Goal: Task Accomplishment & Management: Manage account settings

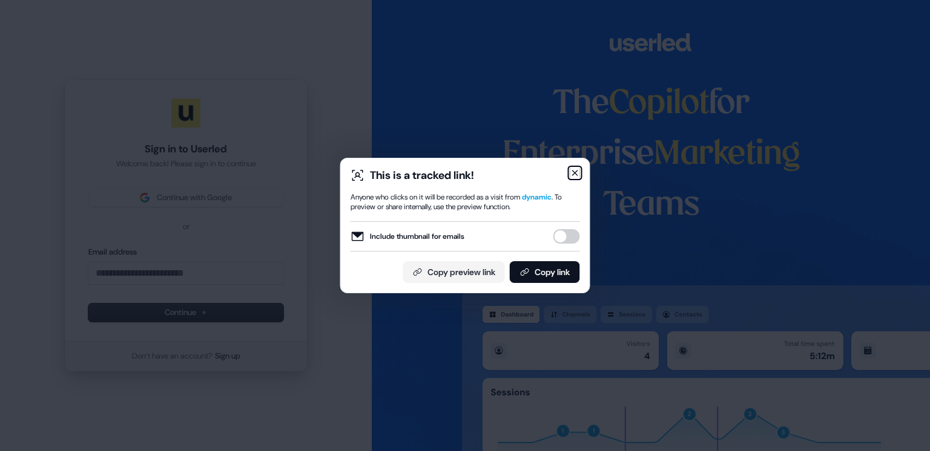
click at [570, 172] on icon "button" at bounding box center [575, 173] width 10 height 10
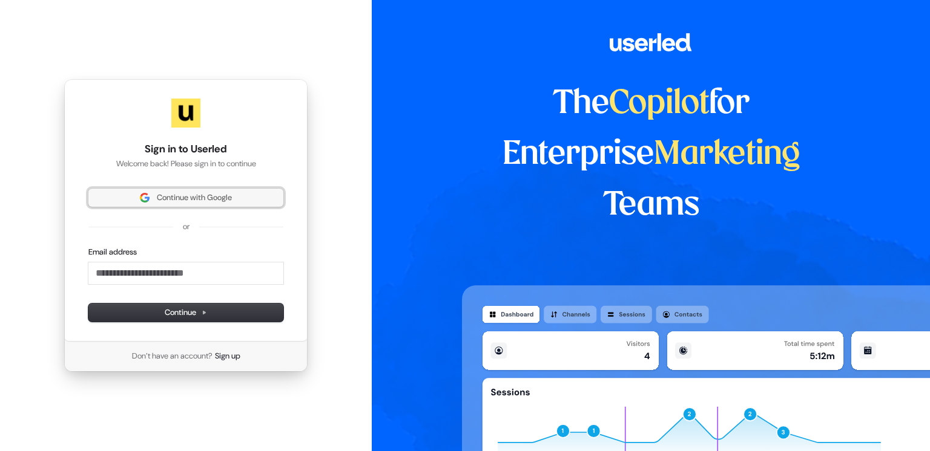
click at [159, 193] on span "Continue with Google" at bounding box center [194, 197] width 75 height 11
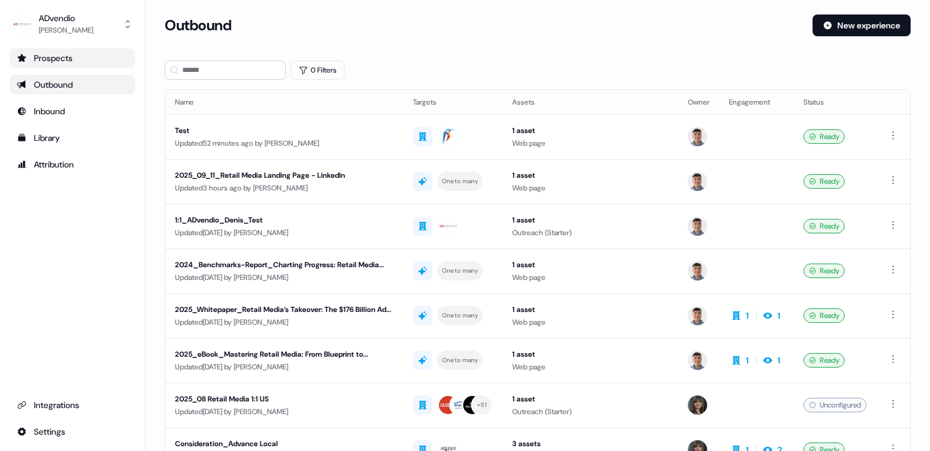
click at [67, 59] on div "Prospects" at bounding box center [72, 58] width 111 height 12
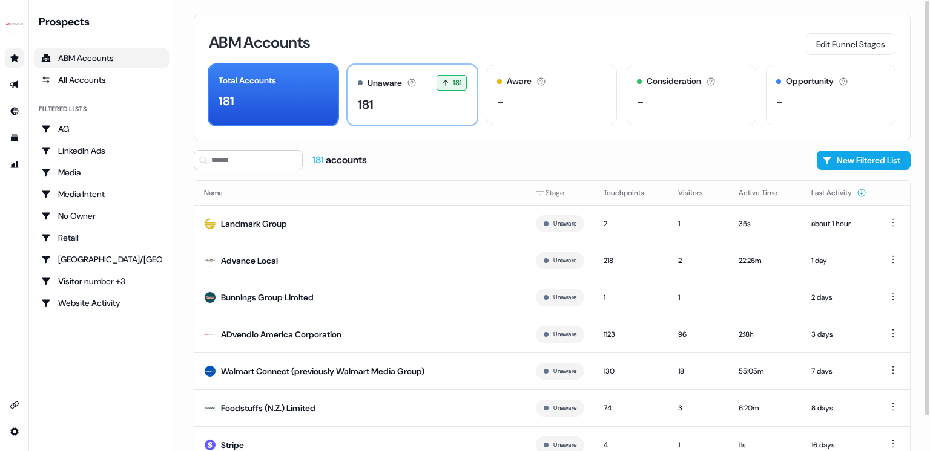
click at [396, 119] on div "Unaware The default stage all accounts start in. 181 181 accounts entered the U…" at bounding box center [412, 95] width 130 height 61
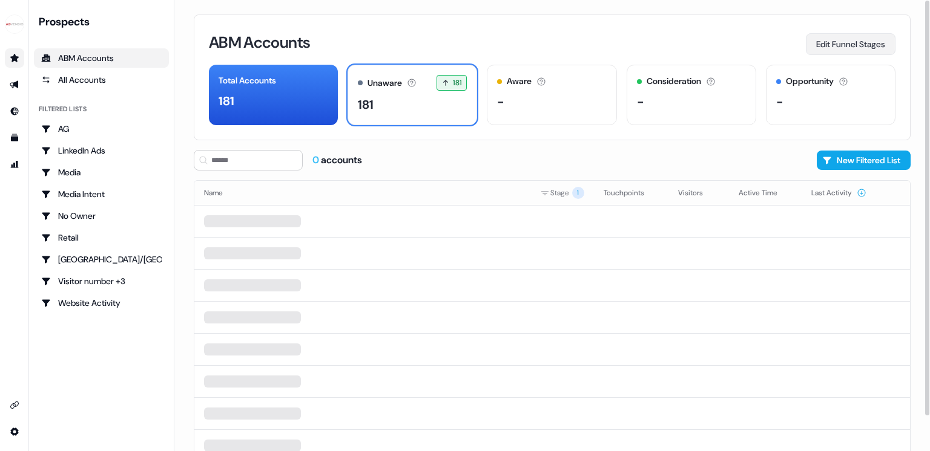
click at [855, 47] on button "Edit Funnel Stages" at bounding box center [850, 44] width 90 height 22
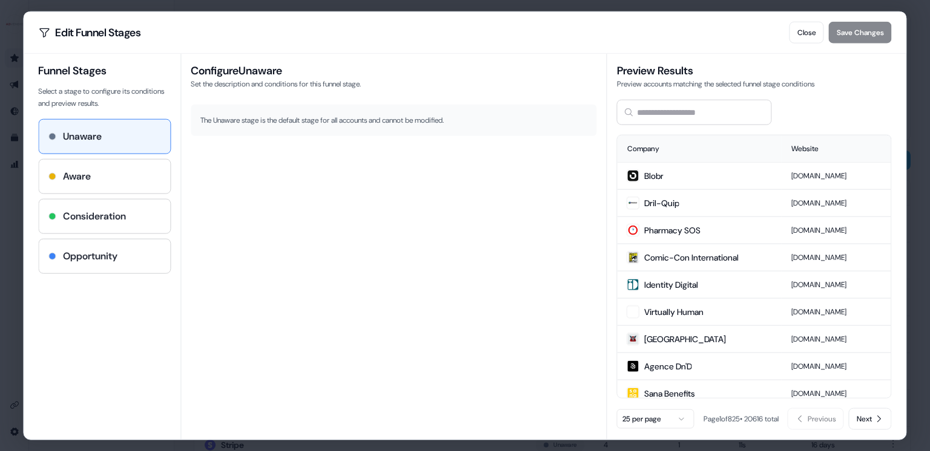
click at [347, 126] on div "The Unaware stage is the default stage for all accounts and cannot be modified." at bounding box center [394, 120] width 406 height 31
click at [804, 39] on button "Close" at bounding box center [806, 33] width 34 height 22
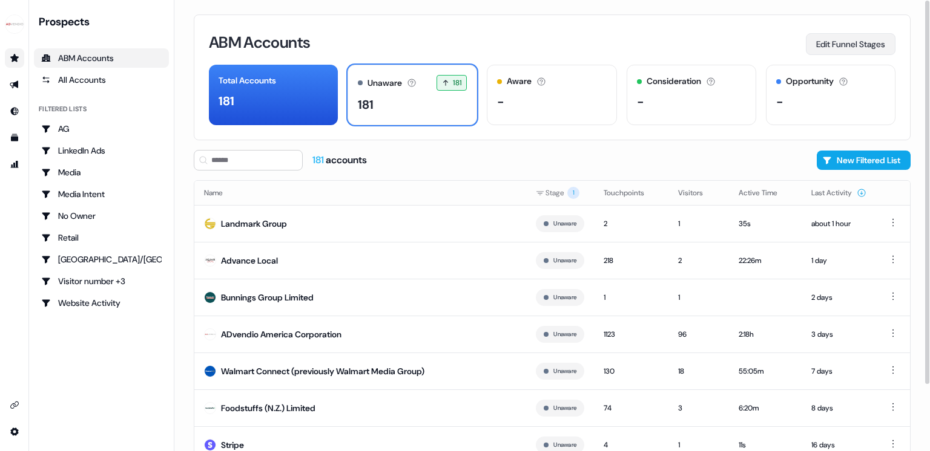
click at [859, 49] on button "Edit Funnel Stages" at bounding box center [850, 44] width 90 height 22
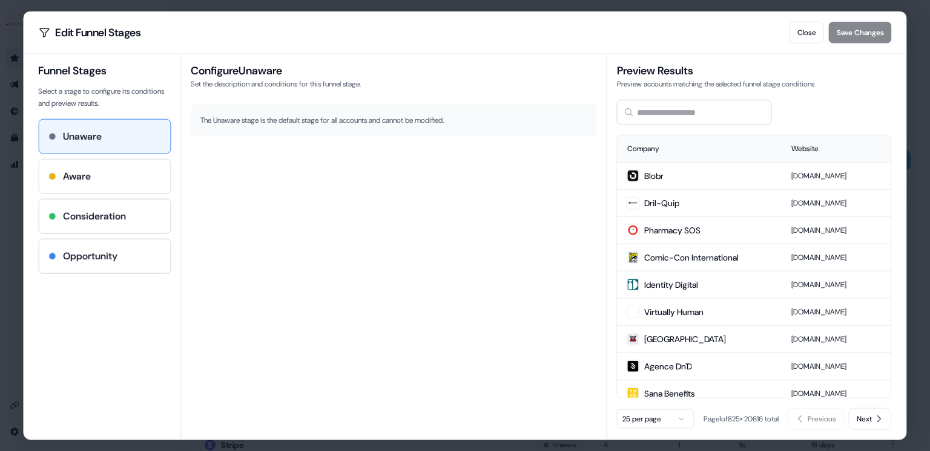
click at [120, 166] on div "Aware" at bounding box center [104, 177] width 131 height 34
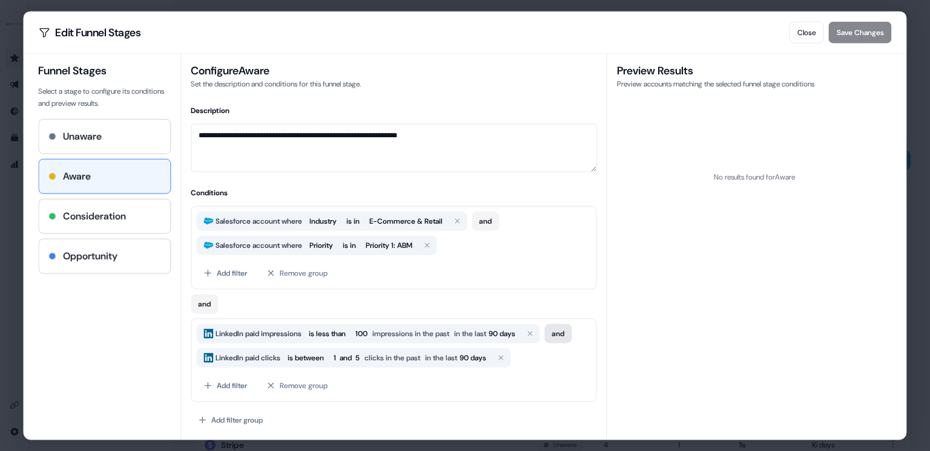
click at [571, 332] on button "and" at bounding box center [557, 333] width 27 height 19
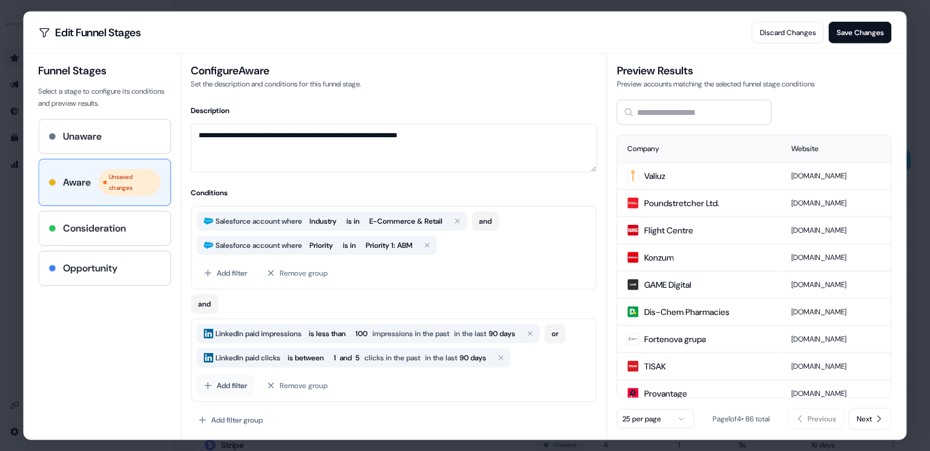
click at [237, 386] on button "Add filter" at bounding box center [225, 386] width 58 height 22
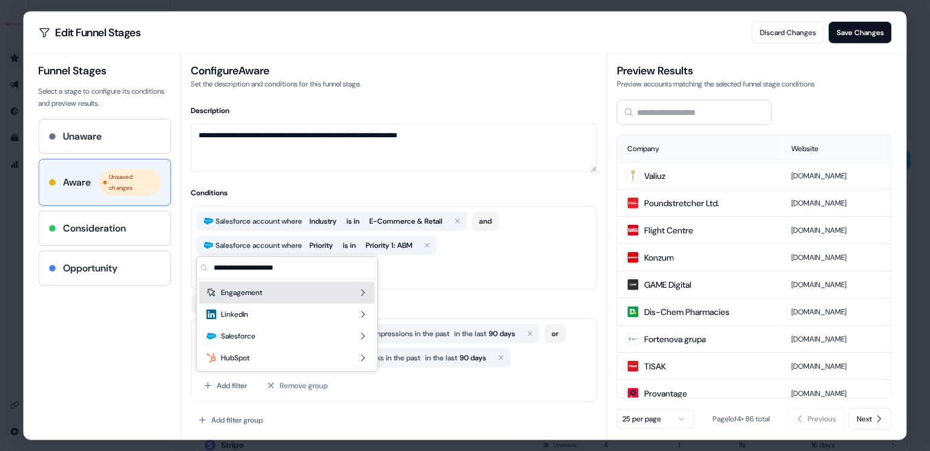
click at [253, 296] on span "Engagement" at bounding box center [241, 293] width 41 height 12
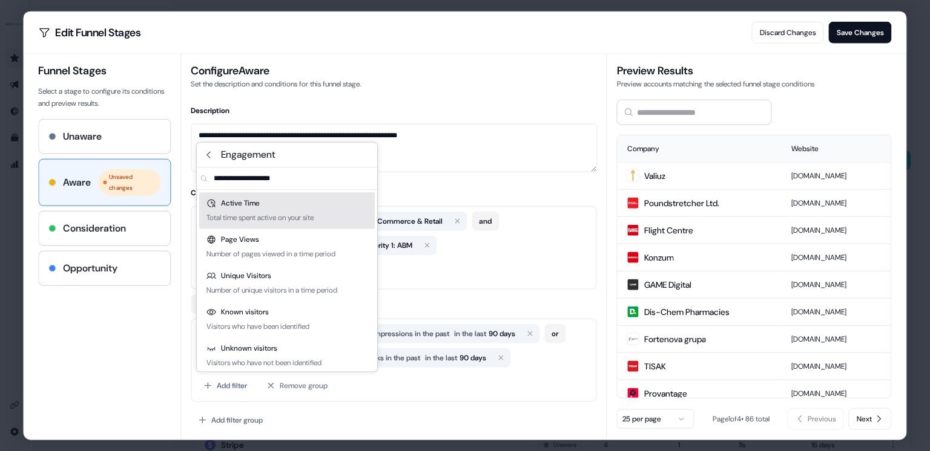
click at [252, 177] on input "text" at bounding box center [294, 179] width 166 height 22
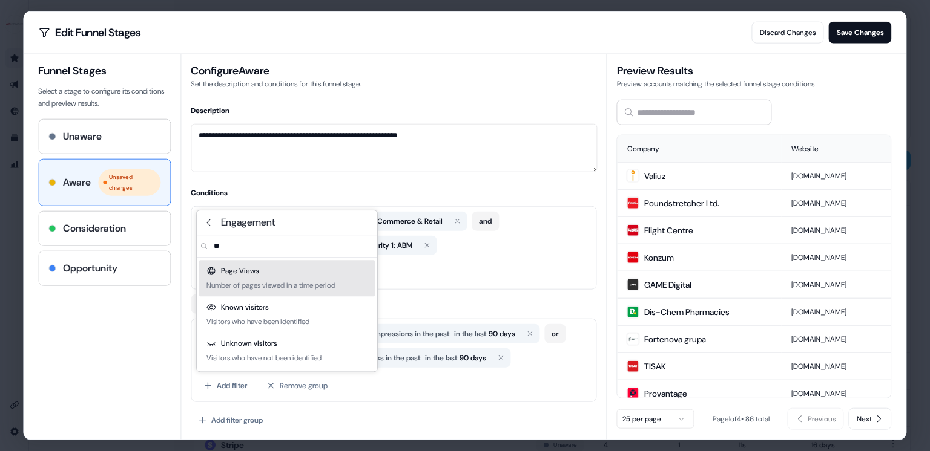
type input "*"
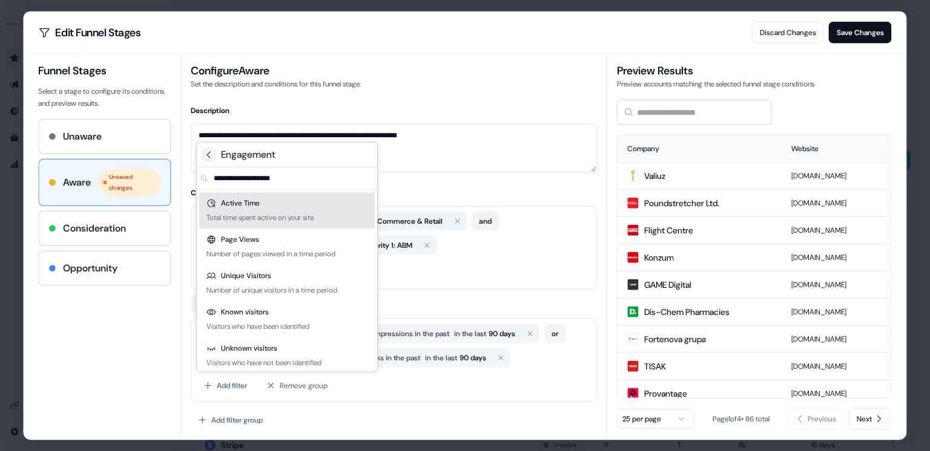
click at [206, 160] on button at bounding box center [209, 155] width 15 height 15
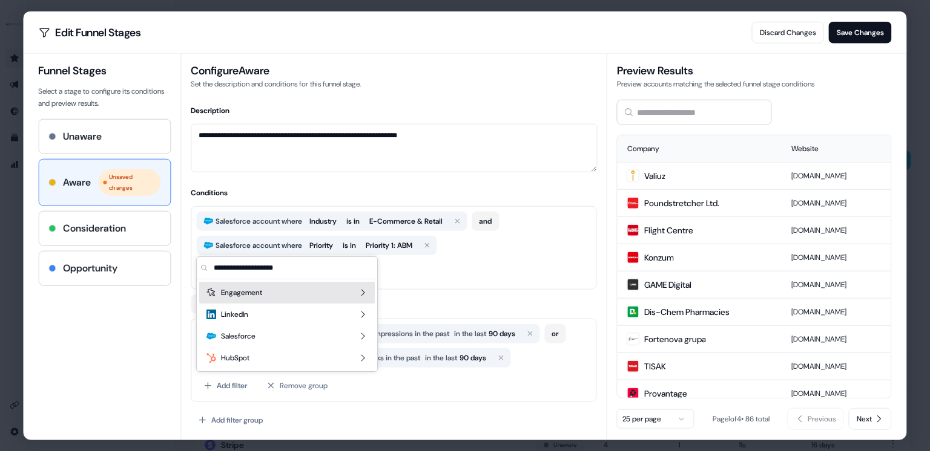
click at [262, 275] on input "text" at bounding box center [294, 268] width 166 height 22
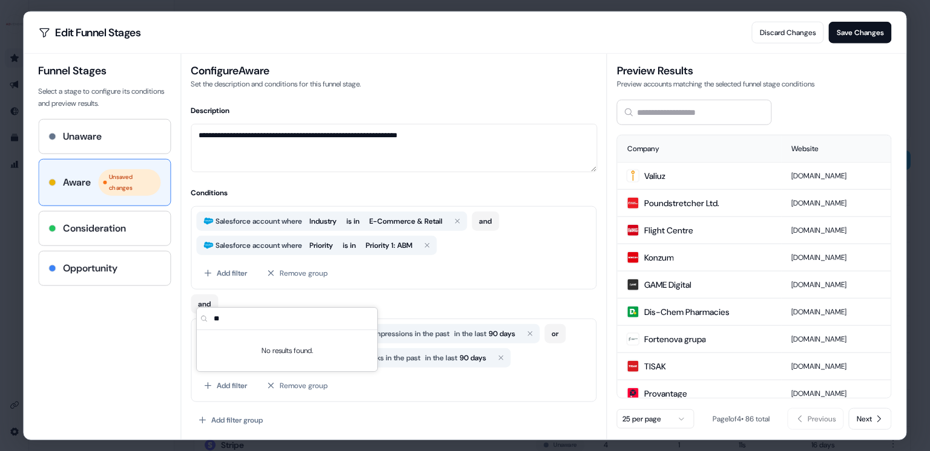
type input "*"
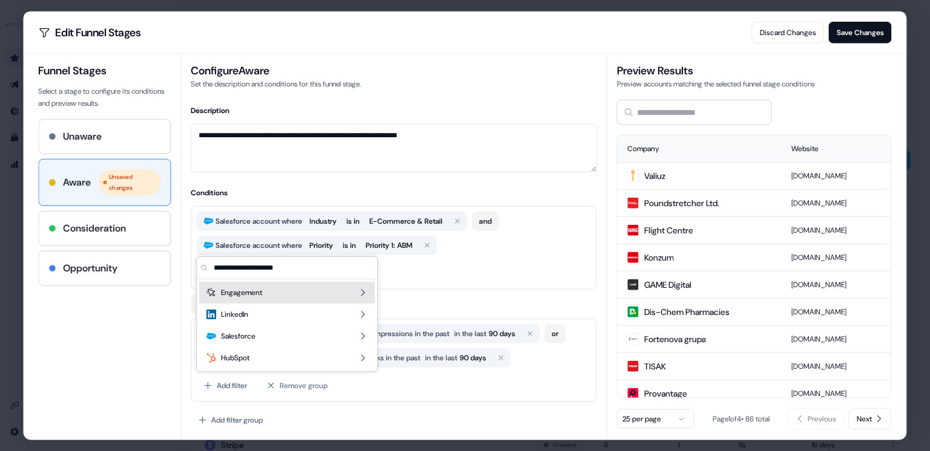
click at [491, 292] on div "and" at bounding box center [394, 302] width 406 height 24
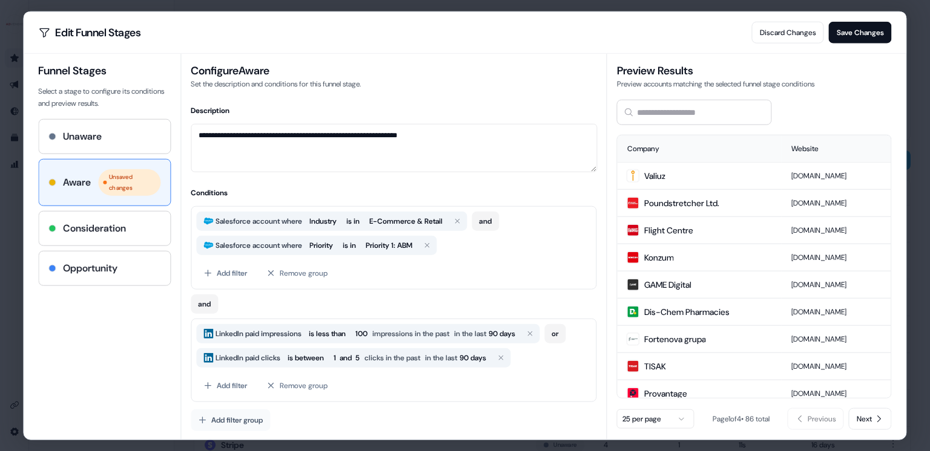
click at [226, 422] on button "Add filter group" at bounding box center [230, 421] width 79 height 22
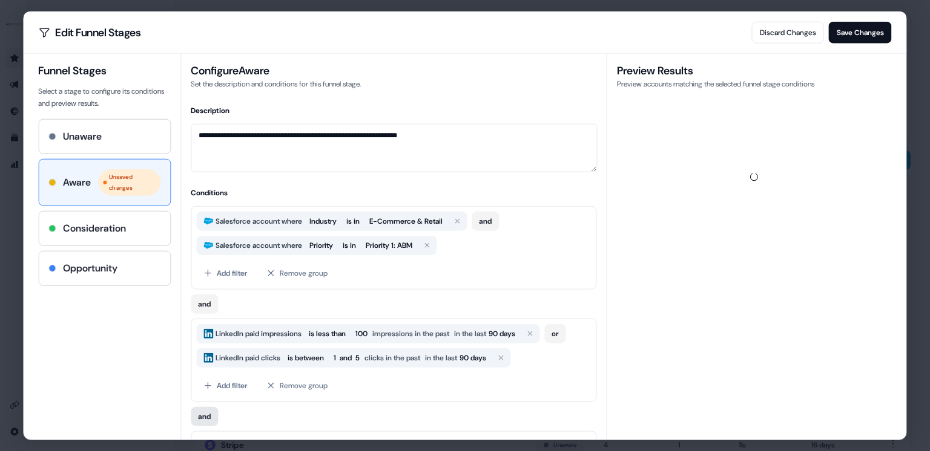
click at [211, 416] on button "and" at bounding box center [204, 416] width 27 height 19
click at [204, 420] on button "or" at bounding box center [201, 416] width 21 height 19
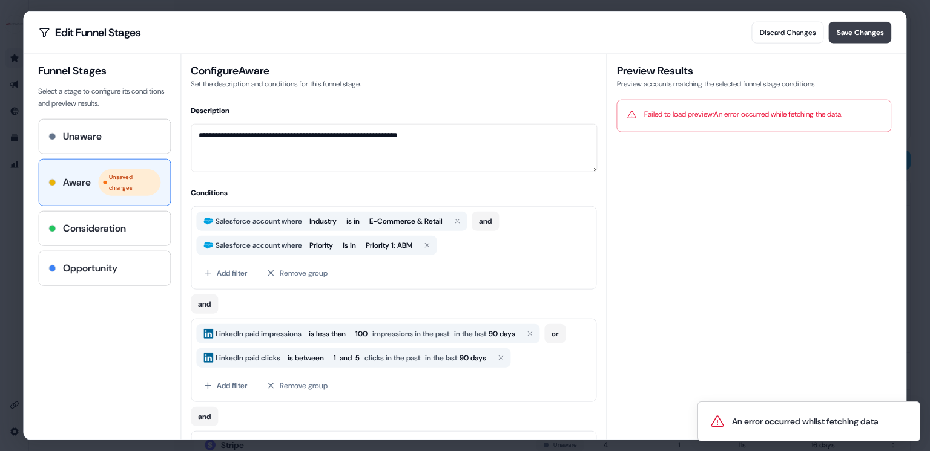
click at [858, 35] on button "Save Changes" at bounding box center [859, 33] width 63 height 22
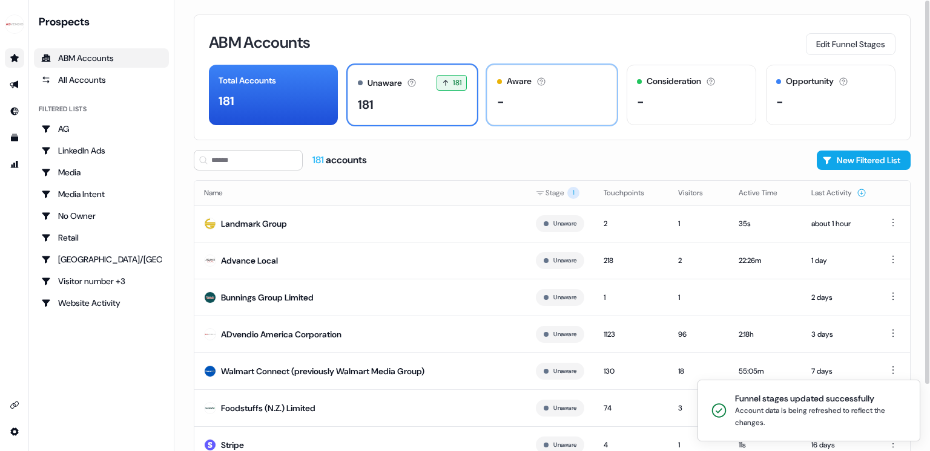
click at [564, 110] on div "-" at bounding box center [551, 102] width 109 height 18
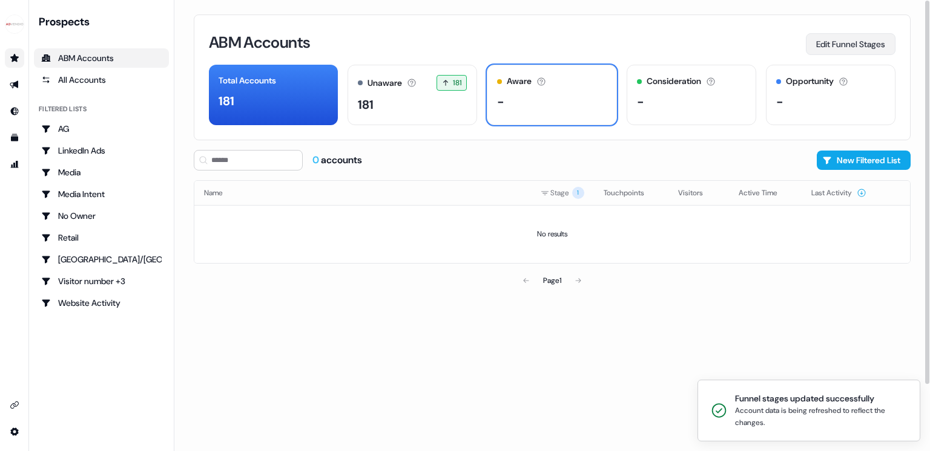
click at [836, 47] on button "Edit Funnel Stages" at bounding box center [850, 44] width 90 height 22
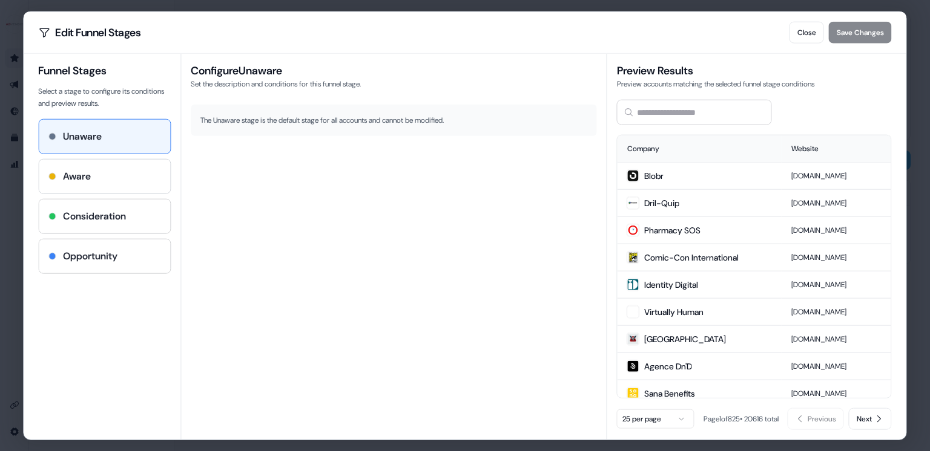
click at [158, 169] on div "Aware" at bounding box center [104, 176] width 112 height 15
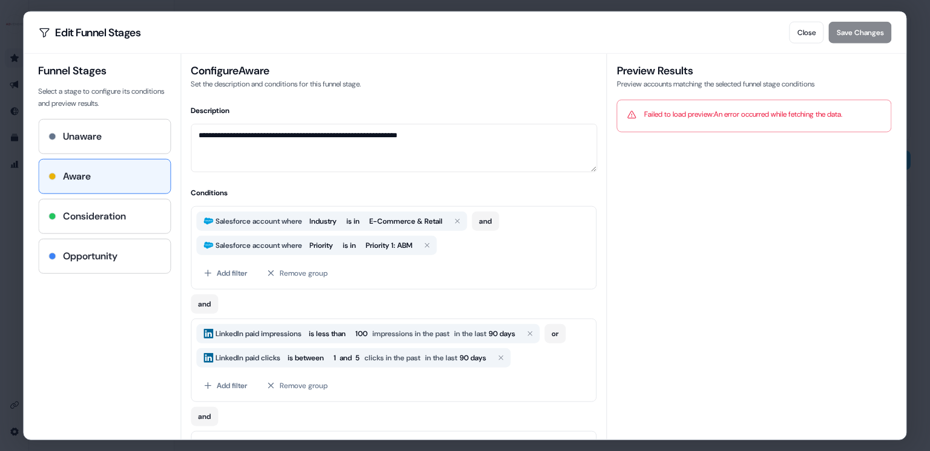
click at [827, 31] on div "Close Save Changes" at bounding box center [840, 33] width 102 height 22
click at [792, 34] on button "Close" at bounding box center [806, 33] width 34 height 22
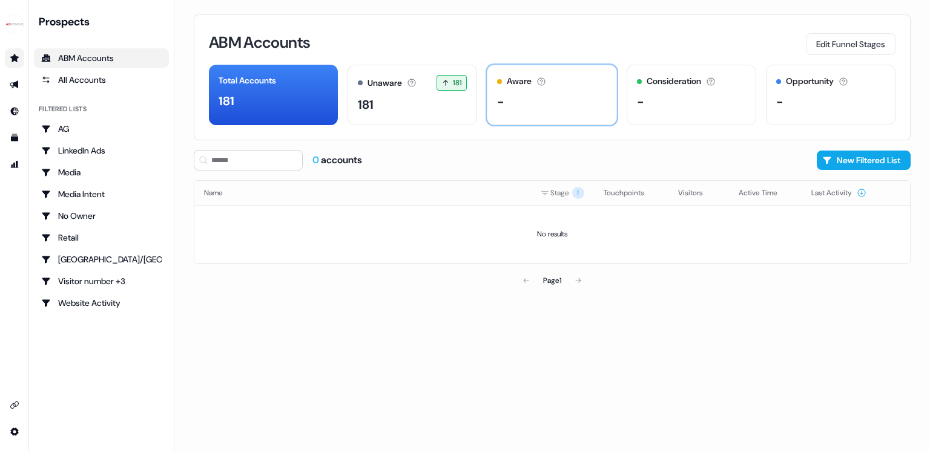
click at [548, 100] on div "-" at bounding box center [551, 102] width 109 height 18
click at [818, 48] on button "Edit Funnel Stages" at bounding box center [850, 44] width 90 height 22
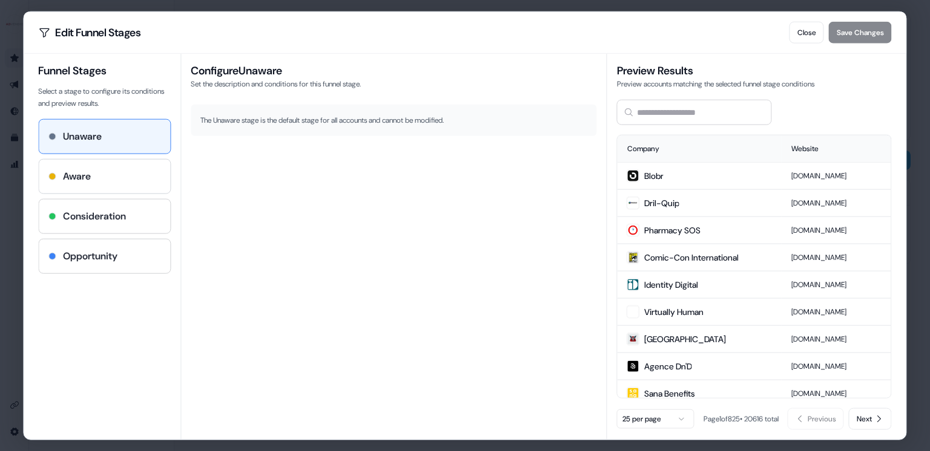
click at [102, 169] on div "Aware" at bounding box center [104, 176] width 112 height 15
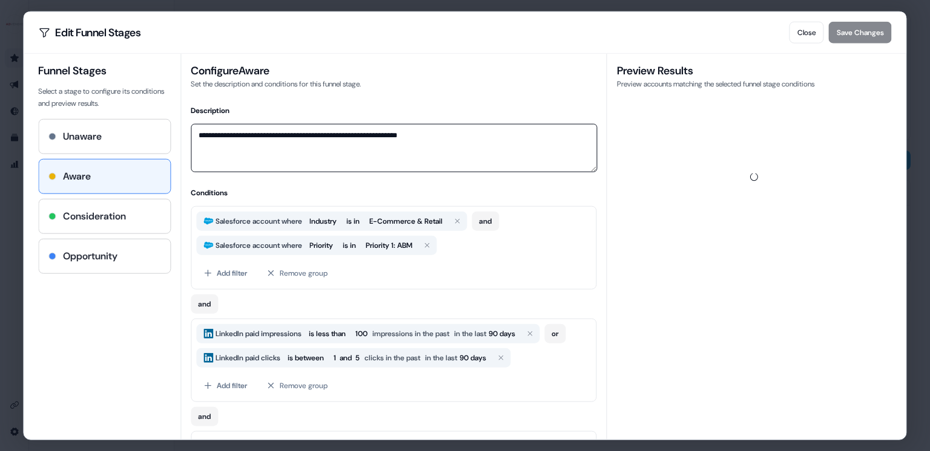
click at [375, 158] on textarea "**********" at bounding box center [394, 148] width 406 height 48
